Goal: Find specific page/section: Find specific page/section

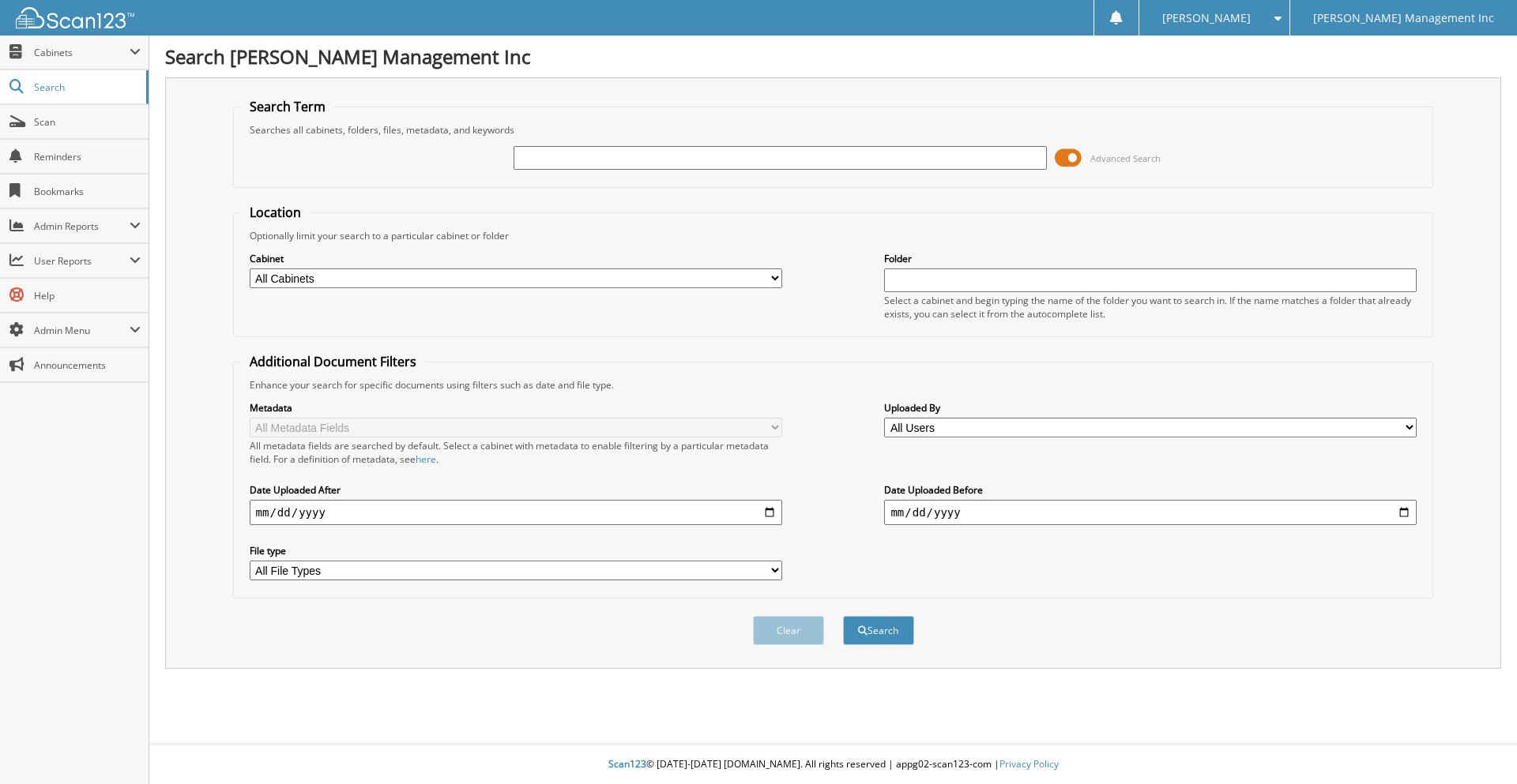
click at [552, 157] on input "text" at bounding box center [780, 158] width 532 height 24
type input "889970"
click at [892, 635] on button "Search" at bounding box center [878, 630] width 71 height 30
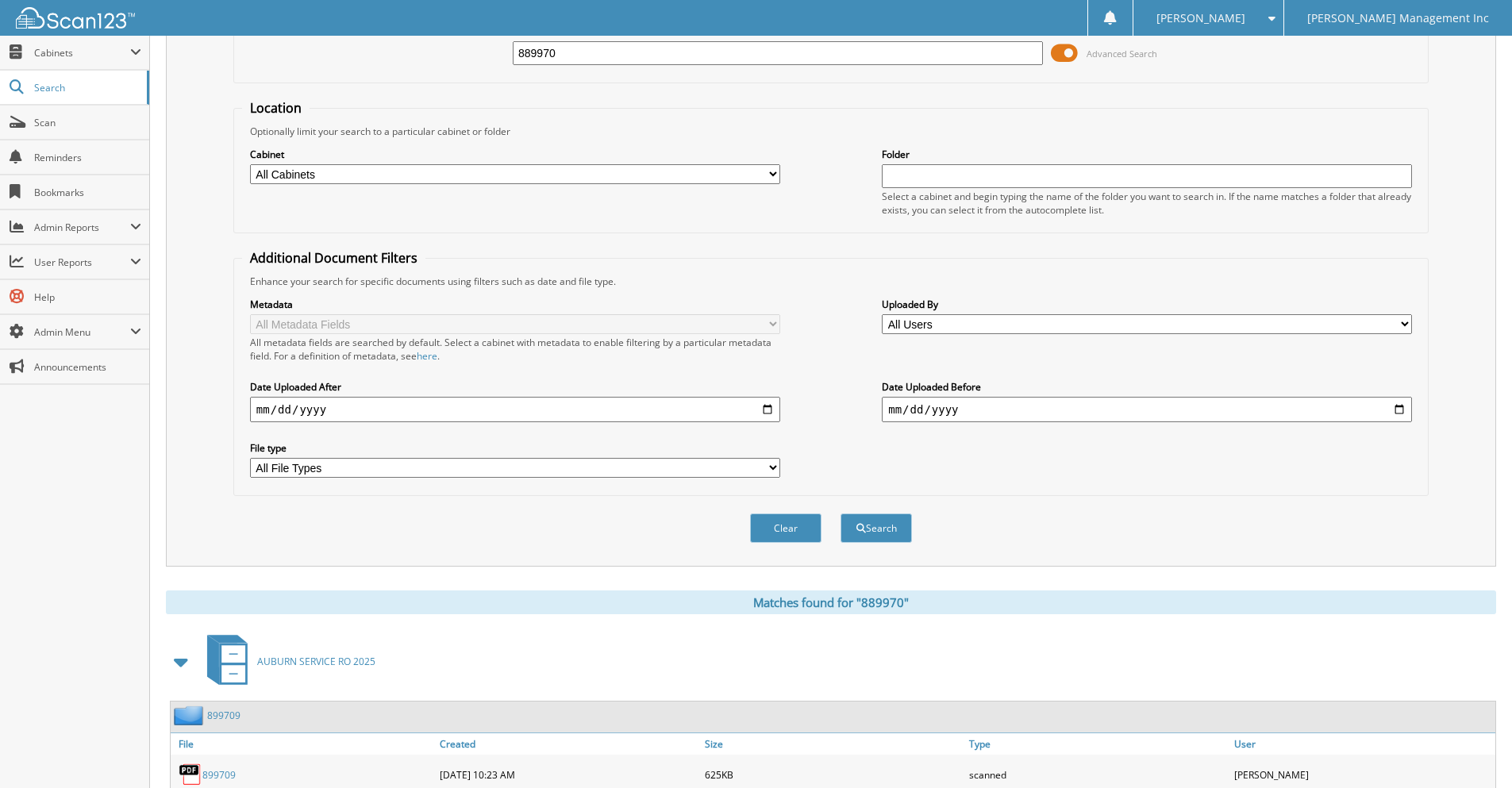
scroll to position [188, 0]
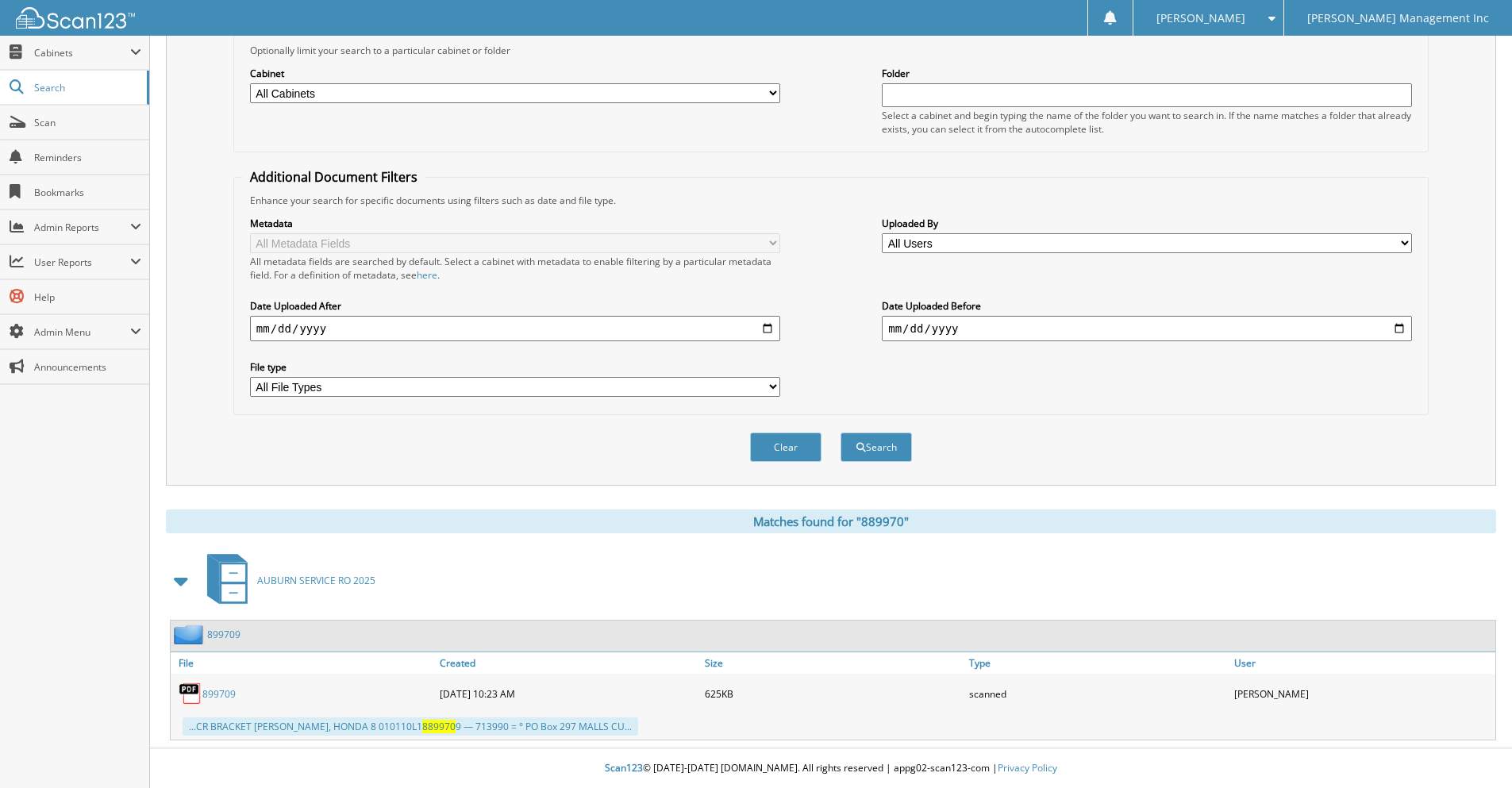
click at [215, 693] on link "899709" at bounding box center [219, 693] width 34 height 14
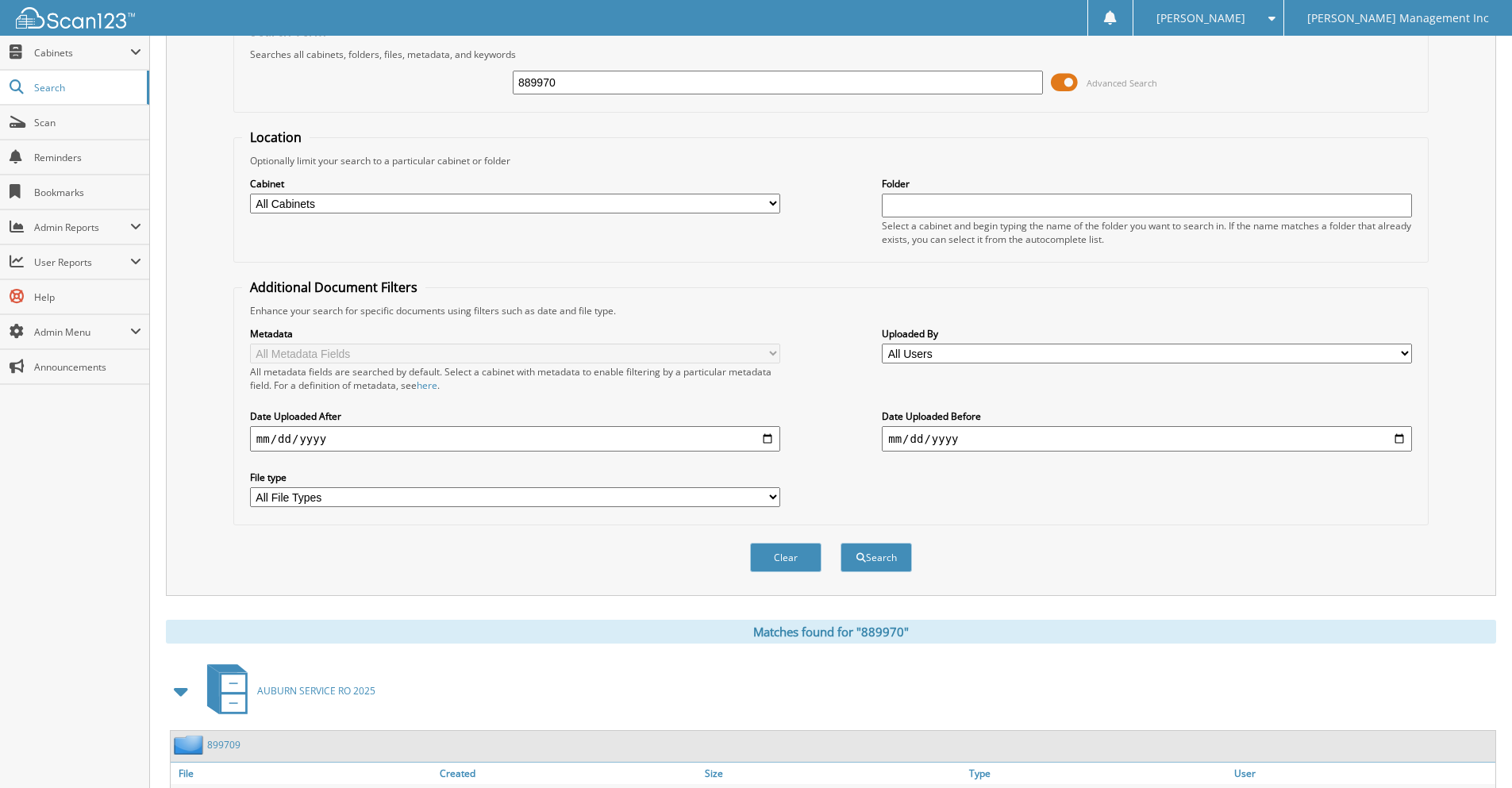
scroll to position [0, 0]
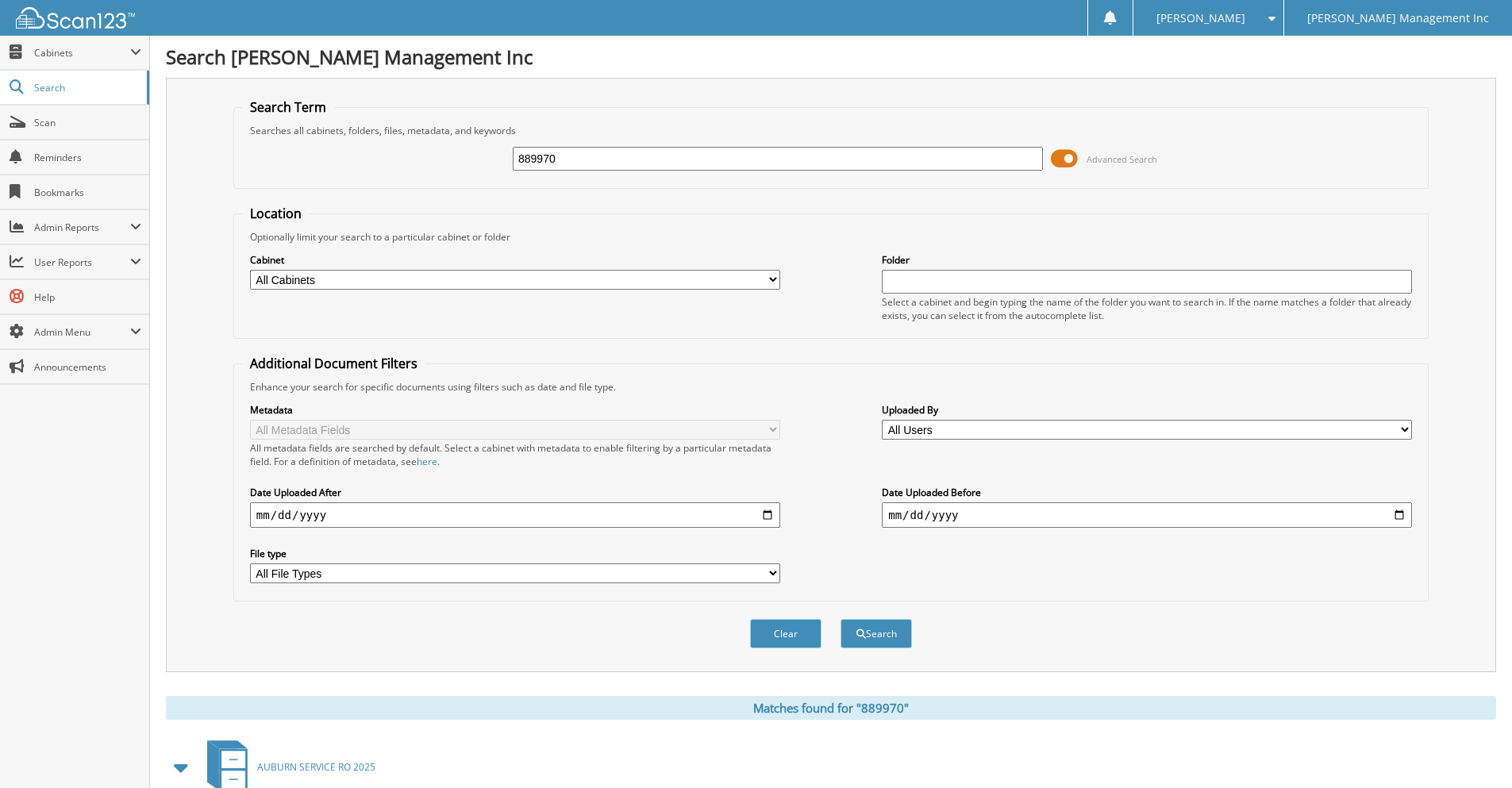
click at [578, 159] on input "889970" at bounding box center [778, 159] width 530 height 24
click at [535, 158] on input "889970" at bounding box center [778, 159] width 530 height 24
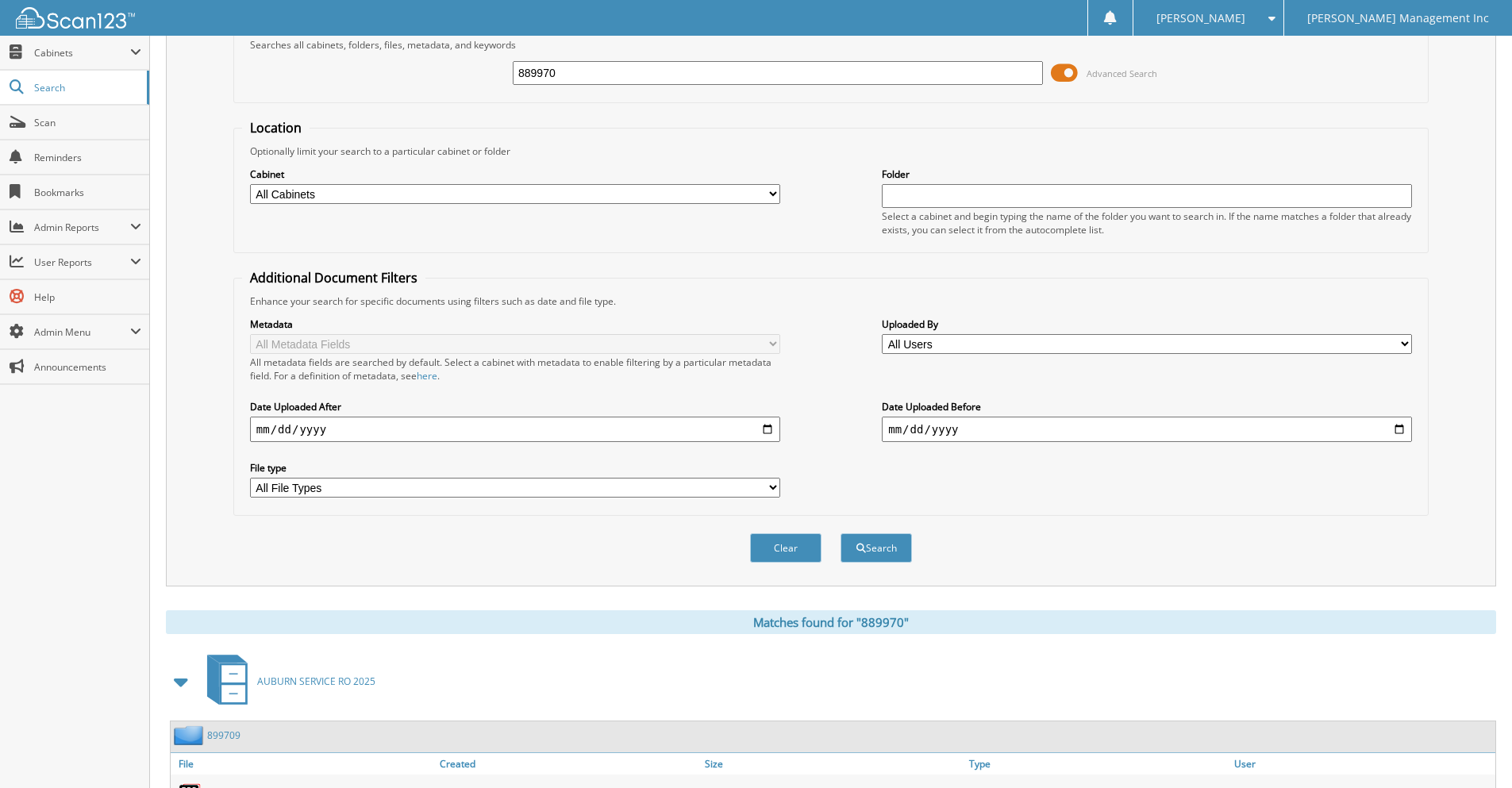
scroll to position [188, 0]
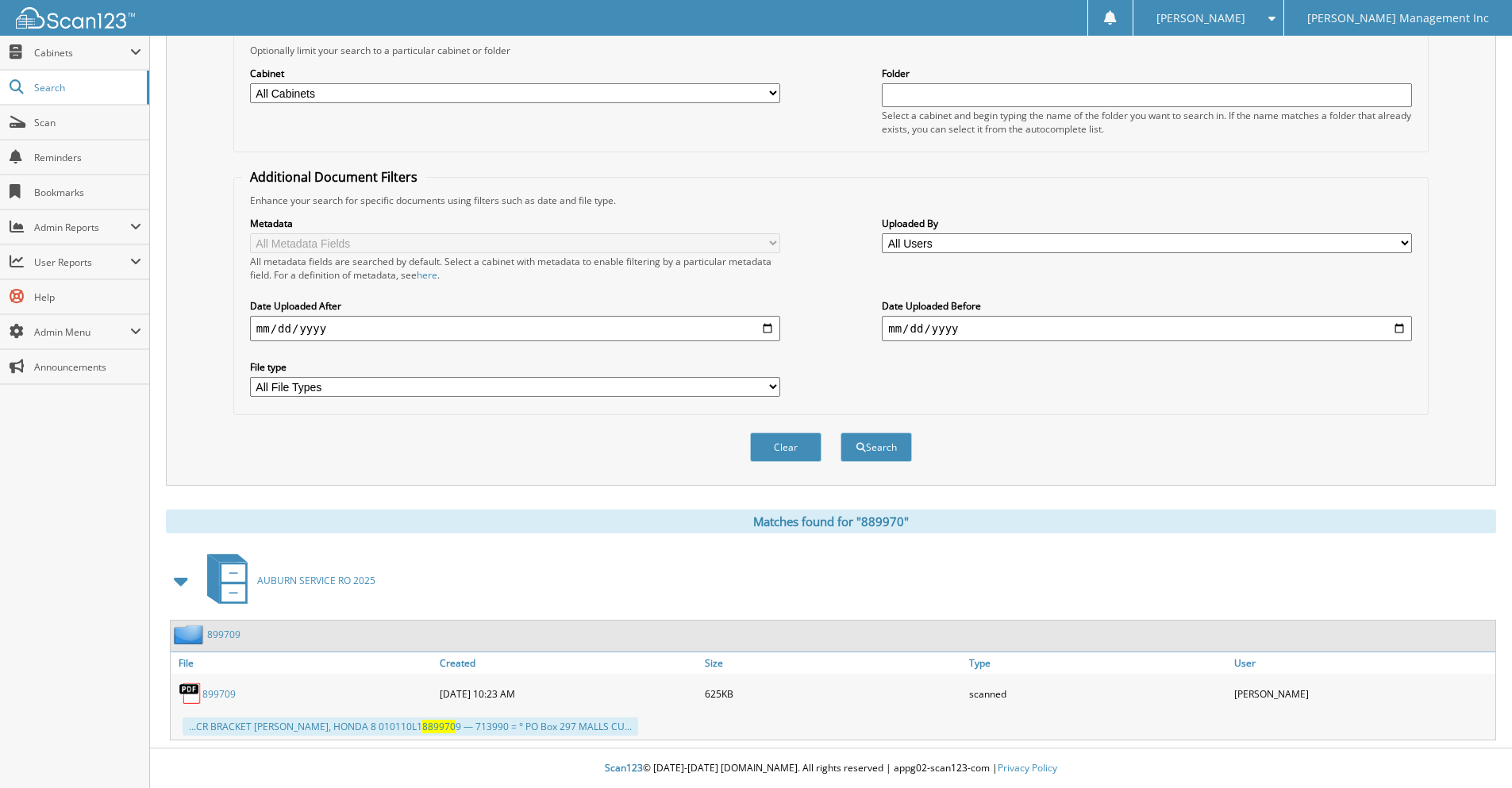
click at [355, 684] on div "899709" at bounding box center [303, 694] width 265 height 32
click at [493, 439] on div "Clear Search" at bounding box center [831, 447] width 1195 height 64
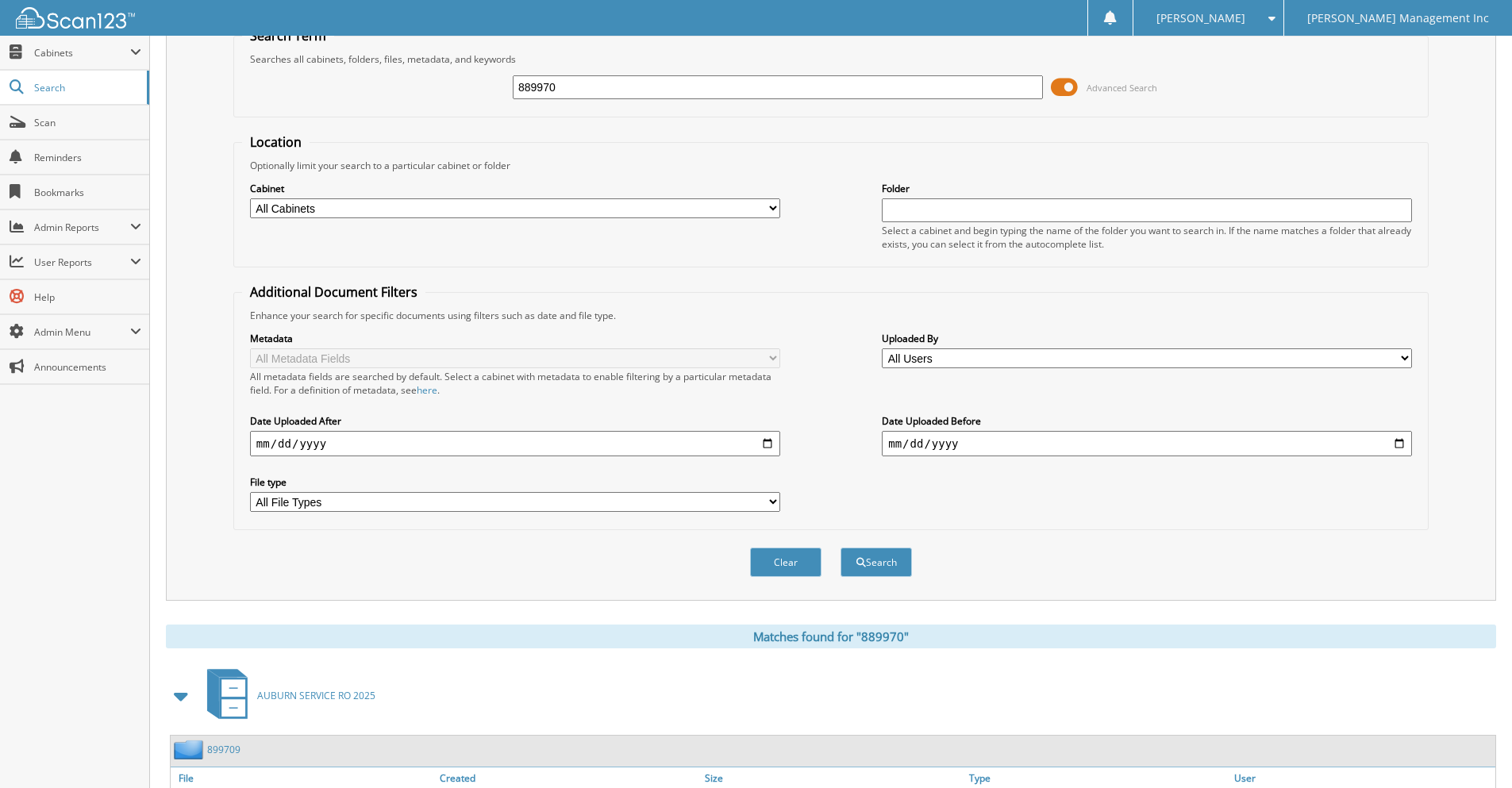
scroll to position [0, 0]
